Goal: Check status

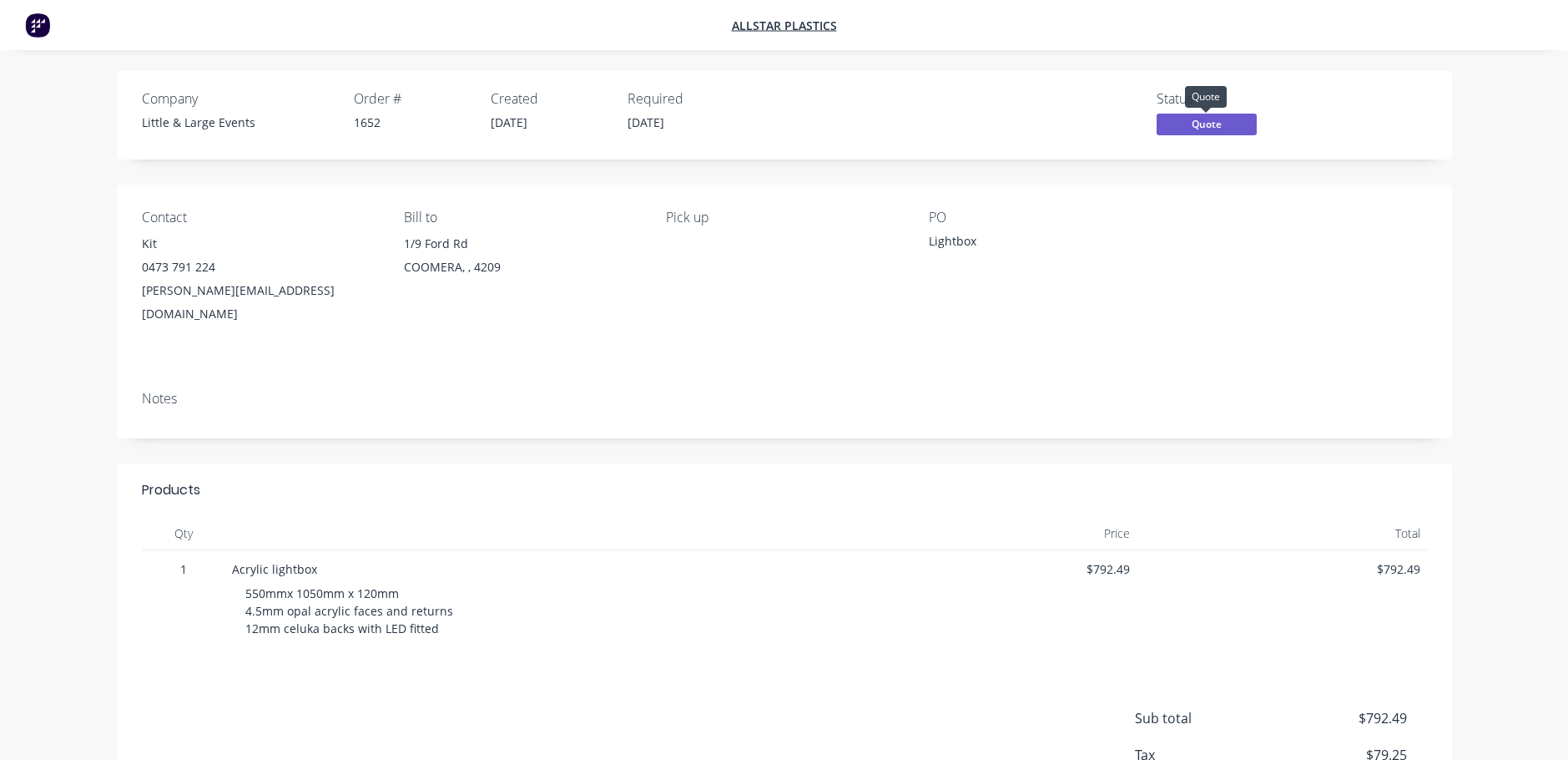
click at [1185, 123] on span "Quote" at bounding box center [1207, 124] width 100 height 21
click at [1318, 391] on div "Notes" at bounding box center [785, 399] width 1285 height 16
drag, startPoint x: 311, startPoint y: 85, endPoint x: 511, endPoint y: 150, distance: 210.3
click at [511, 150] on div "Company Little & Large Events Order # 1652 Created [DATE] Required [DATE] Statu…" at bounding box center [784, 115] width 1335 height 89
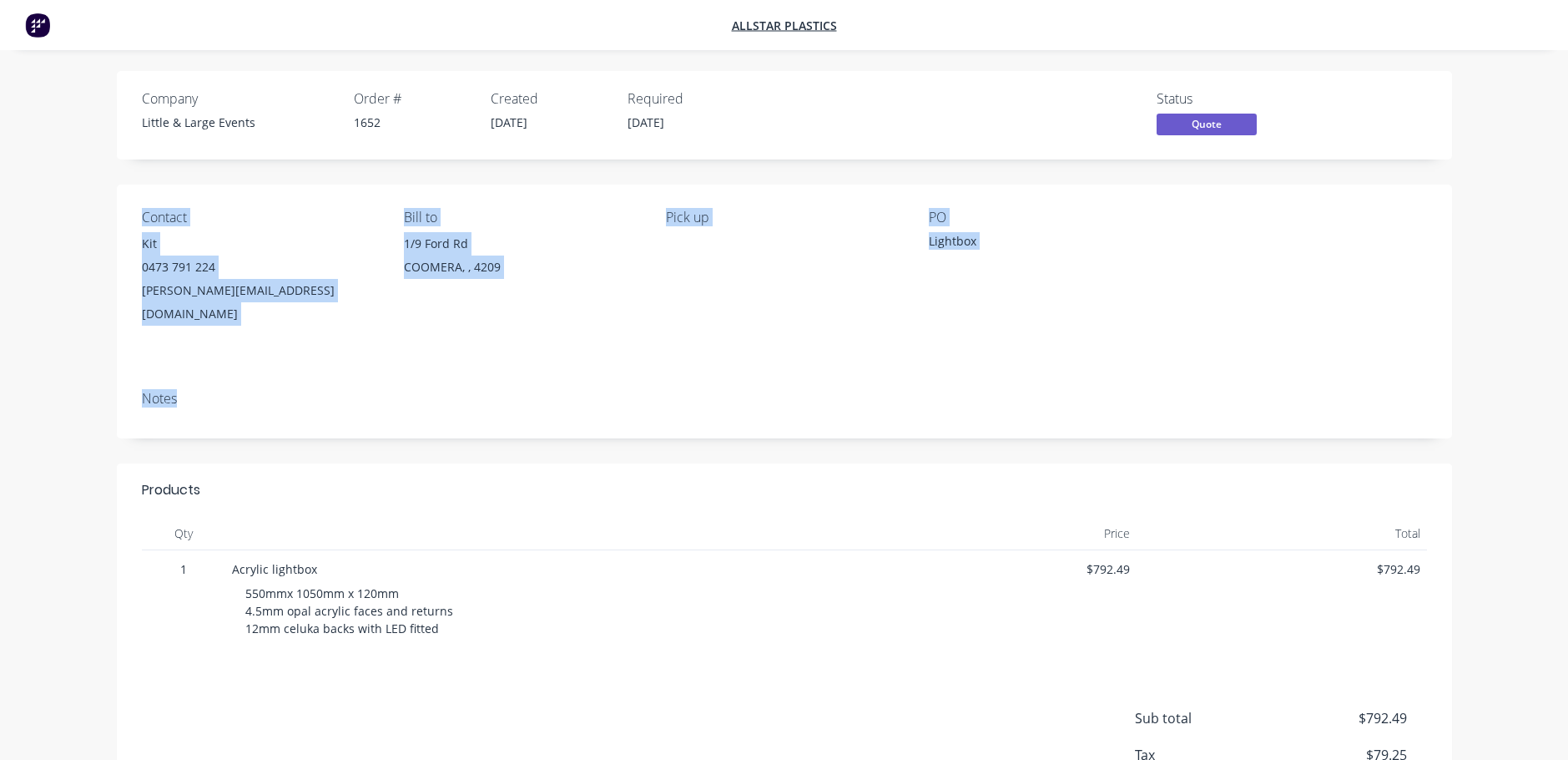
drag, startPoint x: 607, startPoint y: 405, endPoint x: 303, endPoint y: 207, distance: 362.8
click at [316, 197] on div "Contact Kit [PHONE_NUMBER] [EMAIL_ADDRESS][DOMAIN_NAME] Bill to [STREET_ADDRESS…" at bounding box center [784, 311] width 1335 height 254
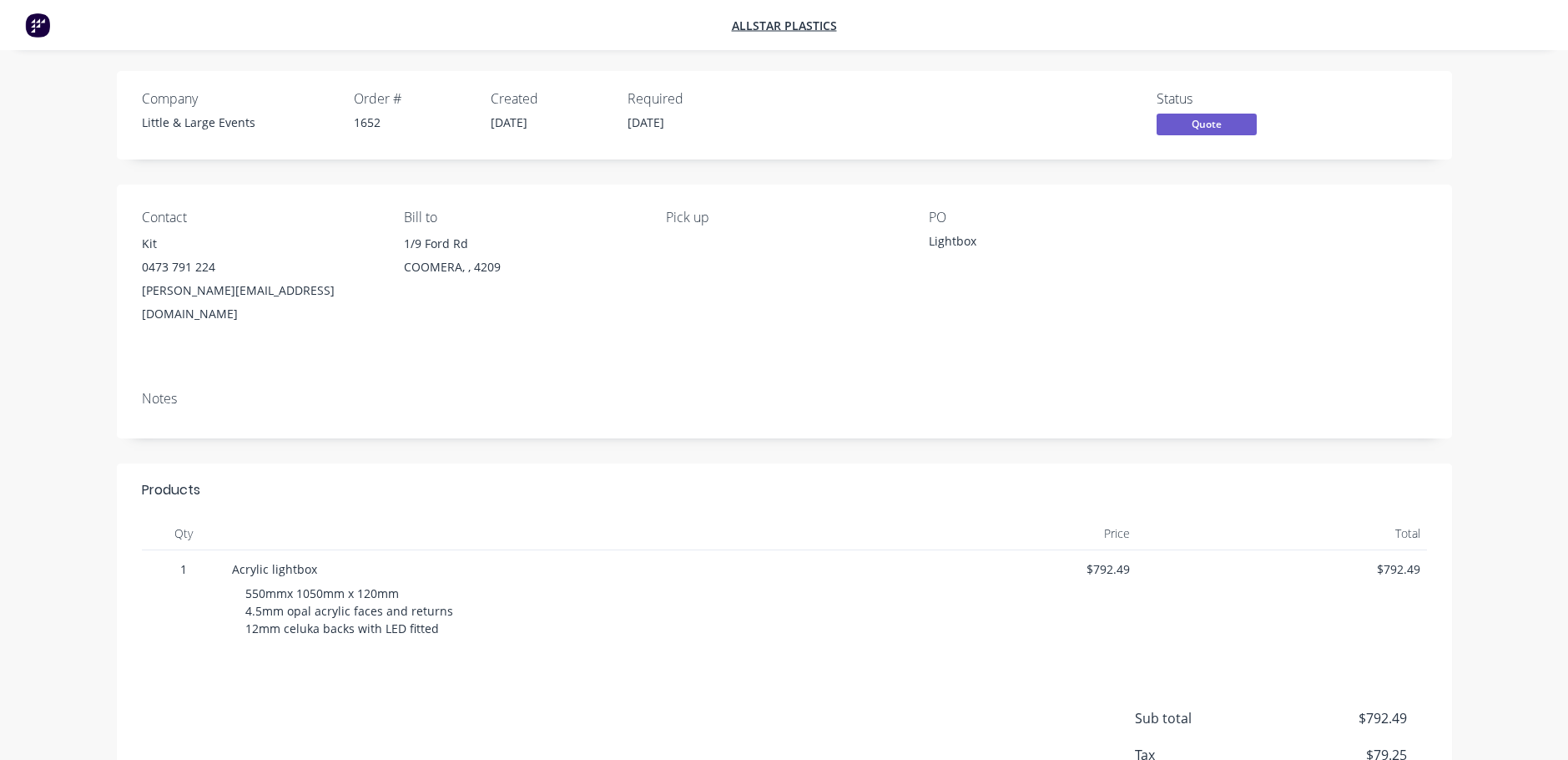
click at [798, 672] on div "Products Qty Price Total 1 Acrylic lightbox 550mmx 1050mm x 120mm 4.5mm opal ac…" at bounding box center [784, 659] width 1335 height 390
drag, startPoint x: 294, startPoint y: 579, endPoint x: 444, endPoint y: 611, distance: 153.4
click at [437, 609] on div "1 Acrylic lightbox 550mmx 1050mm x 120mm 4.5mm opal acrylic faces and returns 1…" at bounding box center [785, 603] width 1285 height 105
click at [439, 610] on div "550mmx 1050mm x 120mm 4.5mm opal acrylic faces and returns 12mm celuka backs wi…" at bounding box center [536, 611] width 609 height 66
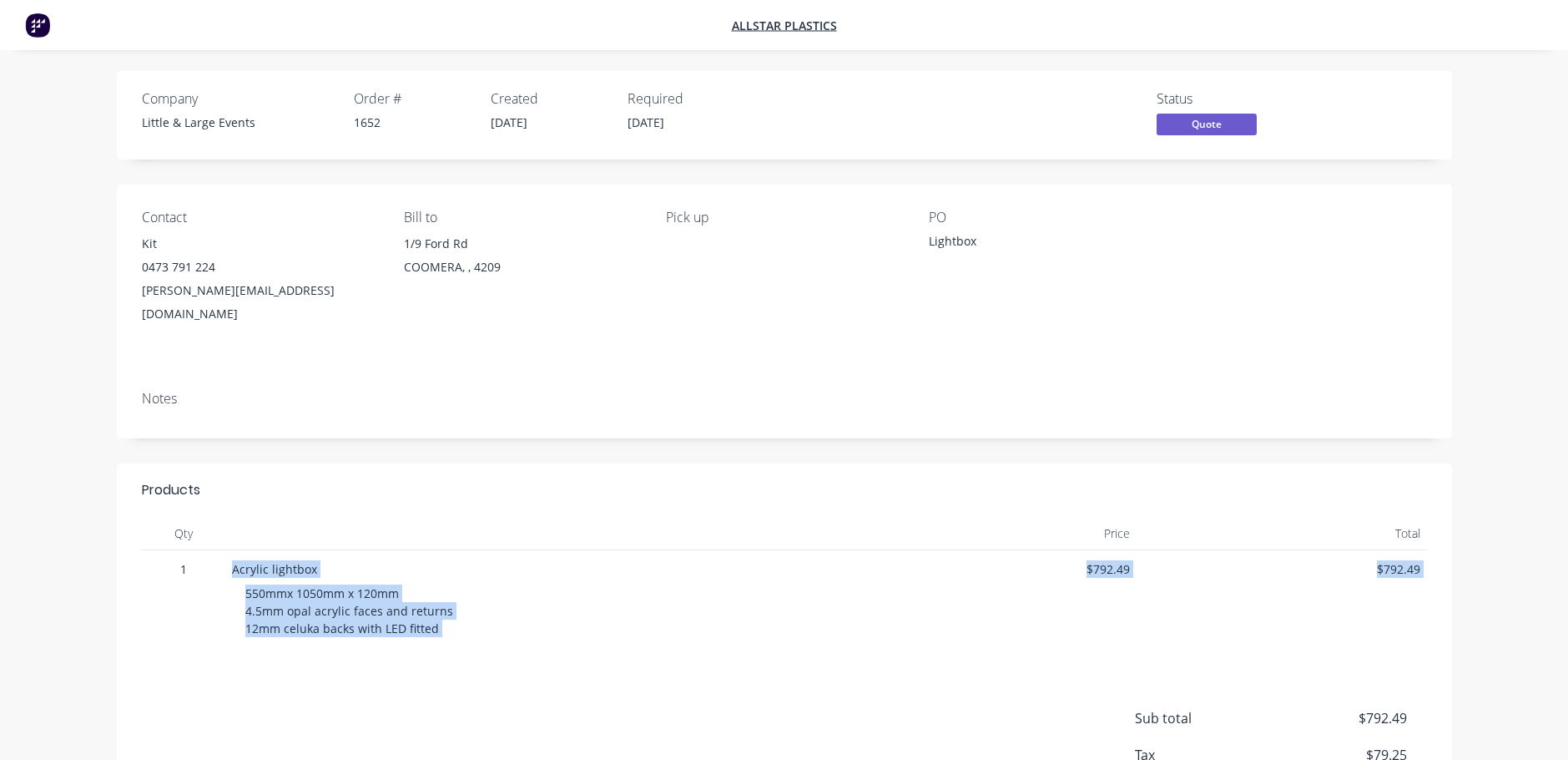
drag, startPoint x: 512, startPoint y: 637, endPoint x: 223, endPoint y: 556, distance: 300.1
click at [223, 556] on div "Products Qty Price Total 1 Acrylic lightbox 550mmx 1050mm x 120mm 4.5mm opal ac…" at bounding box center [784, 659] width 1335 height 390
click at [223, 556] on div "1" at bounding box center [184, 603] width 84 height 105
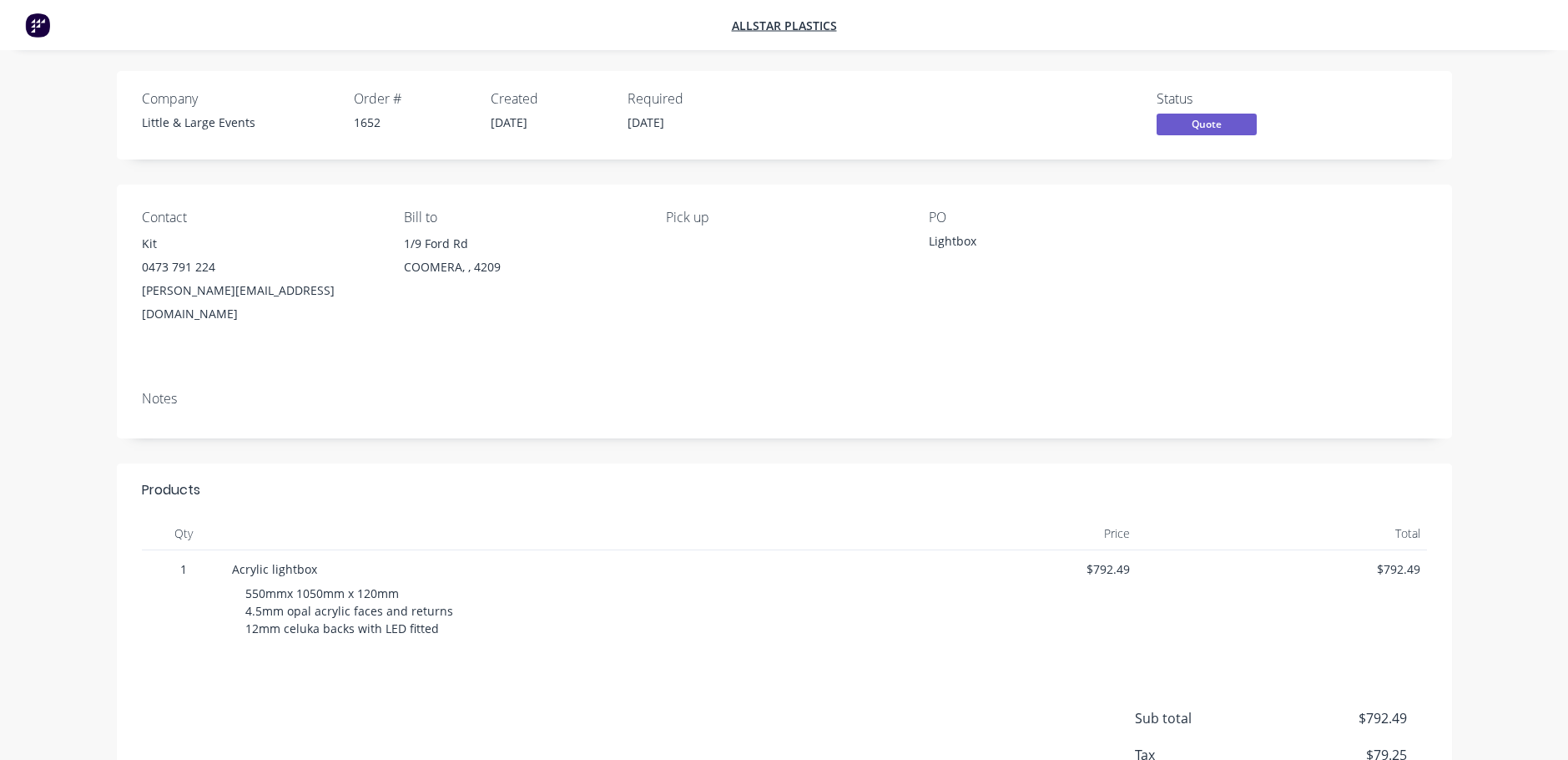
click at [347, 138] on div "Company Little & Large Events Order # 1652 Created [DATE] Required [DATE]" at bounding box center [443, 115] width 602 height 48
